Goal: Task Accomplishment & Management: Complete application form

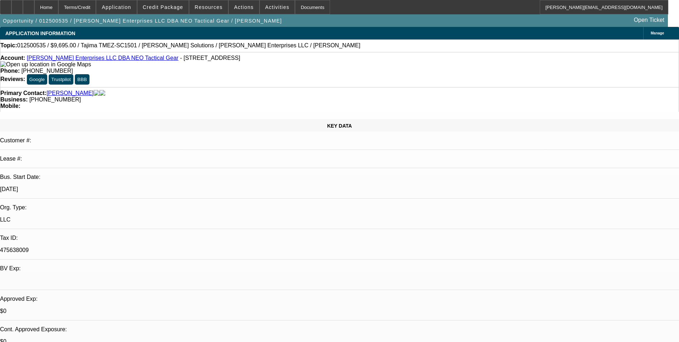
select select "0"
select select "2"
select select "0"
select select "6"
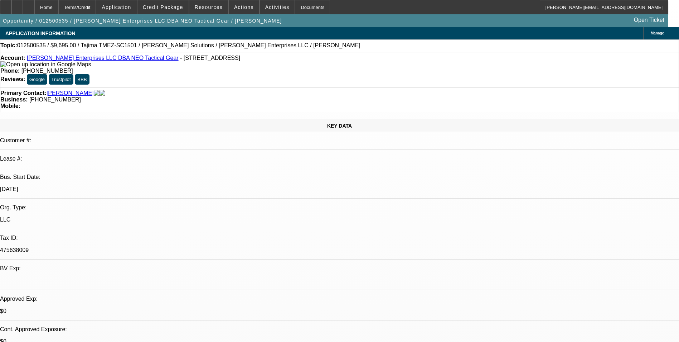
select select "0"
select select "2"
select select "0"
select select "6"
select select "0"
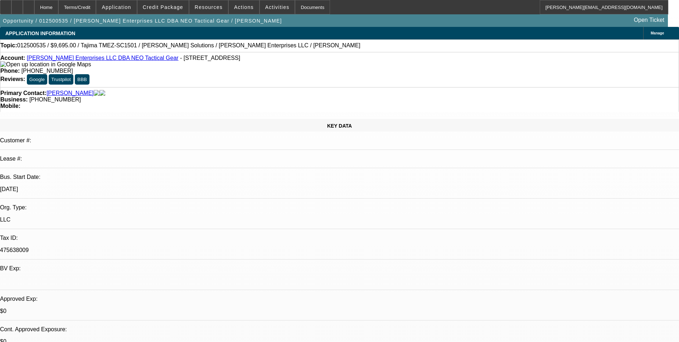
select select "2"
select select "0"
select select "6"
select select "0"
select select "2"
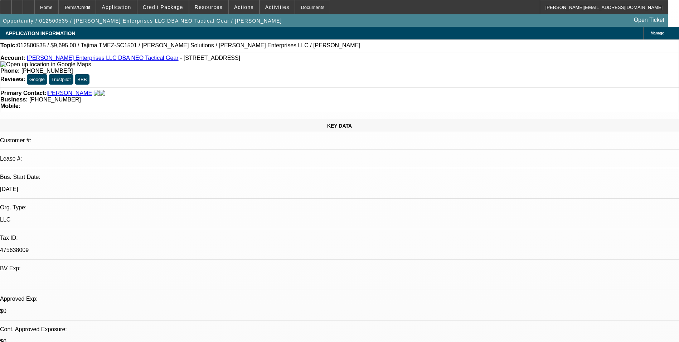
select select "0"
select select "6"
